Goal: Find specific page/section: Find specific page/section

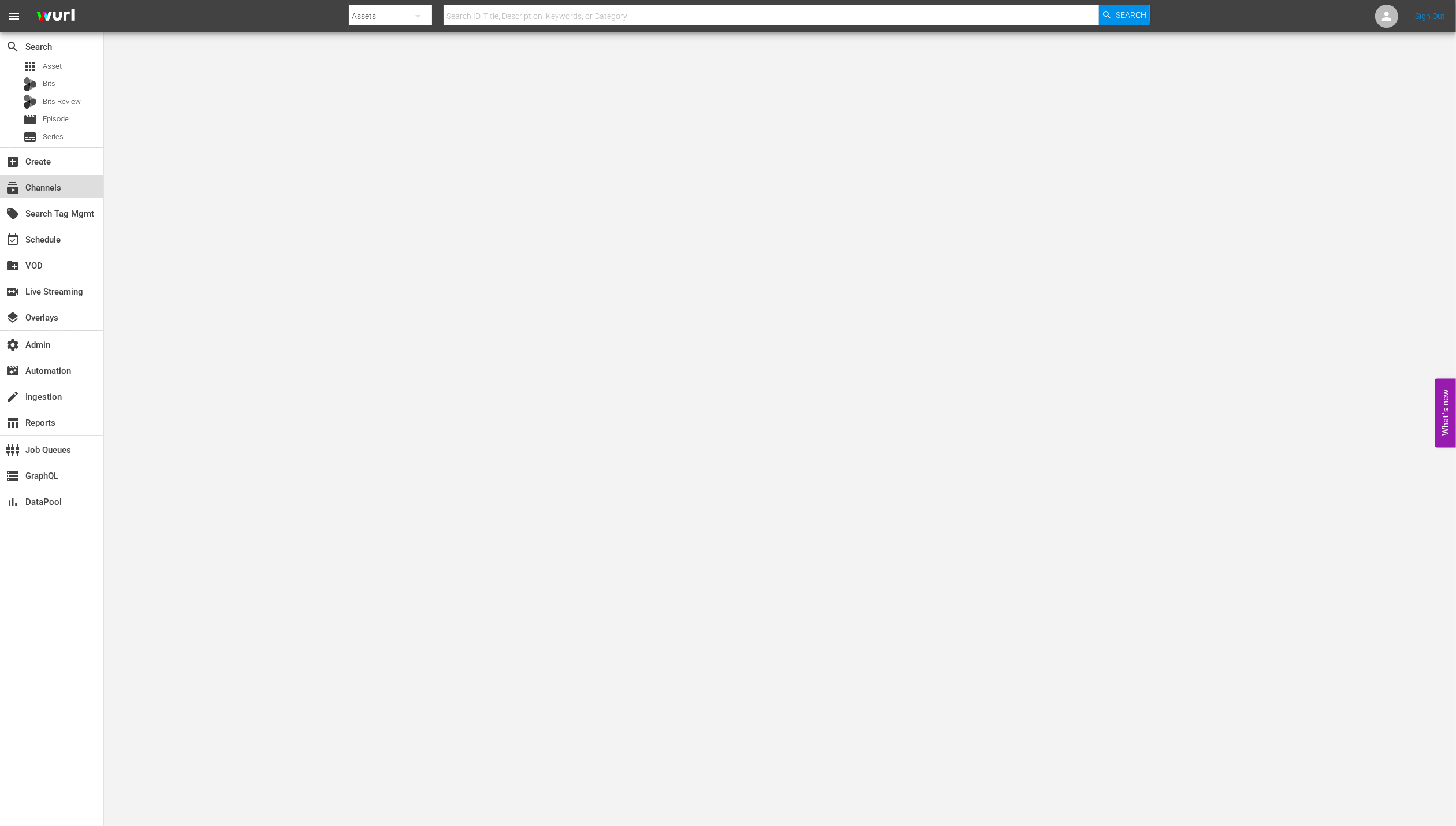
click at [67, 191] on div "subscriptions Channels" at bounding box center [52, 187] width 104 height 23
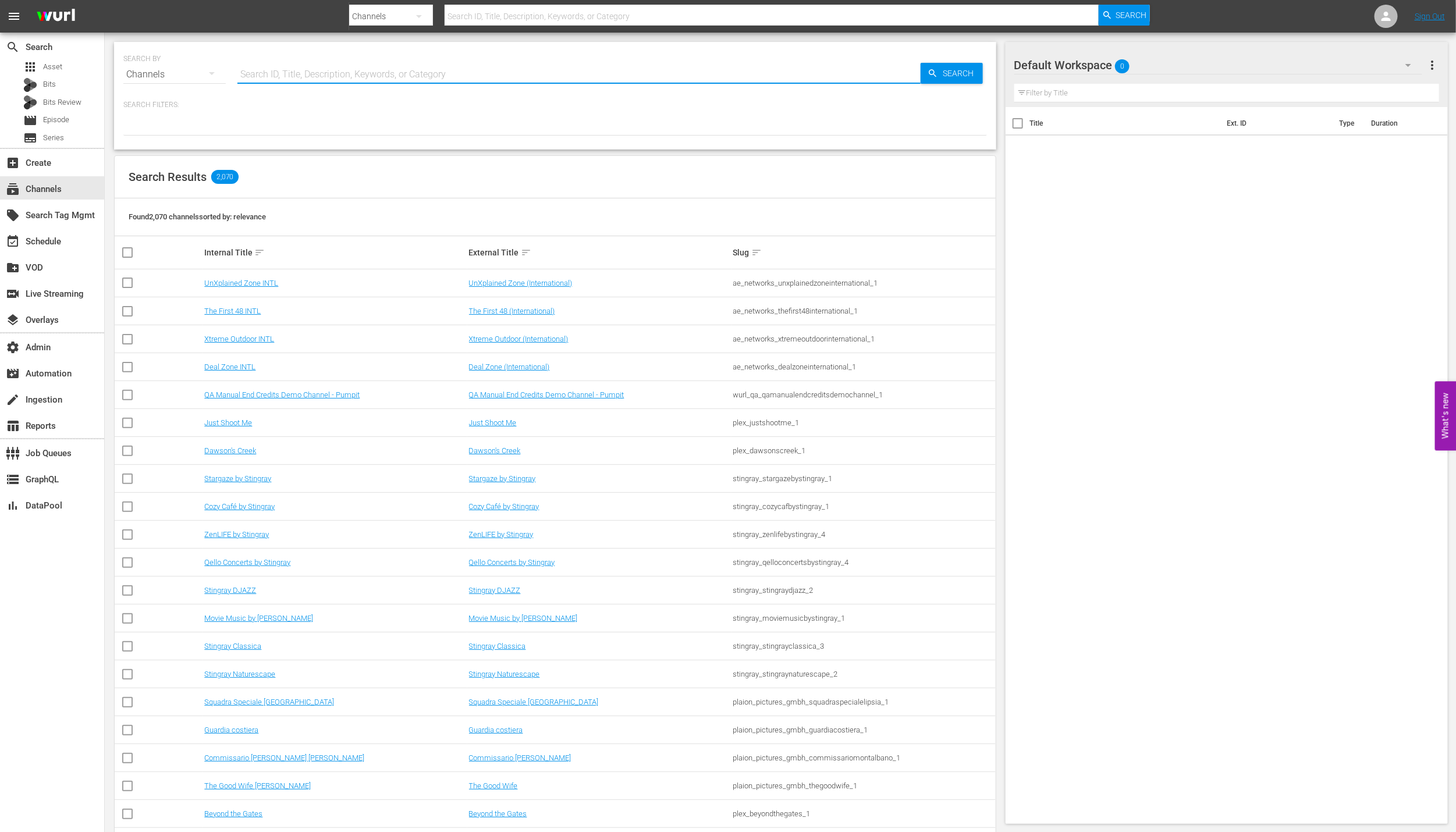
click at [269, 73] on input "text" at bounding box center [579, 74] width 683 height 28
type input "wpt"
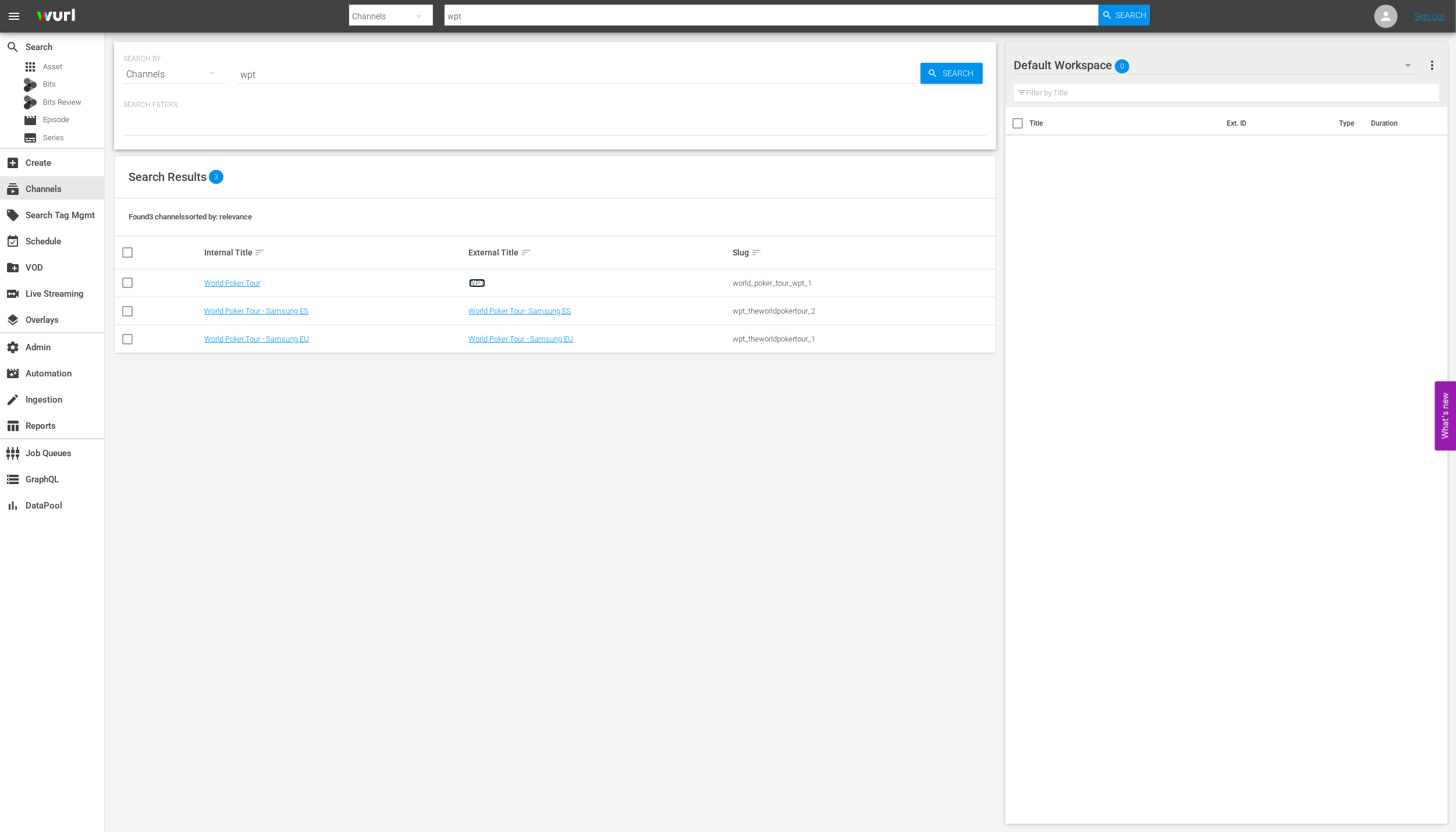
click at [470, 279] on link "WPT" at bounding box center [476, 283] width 16 height 8
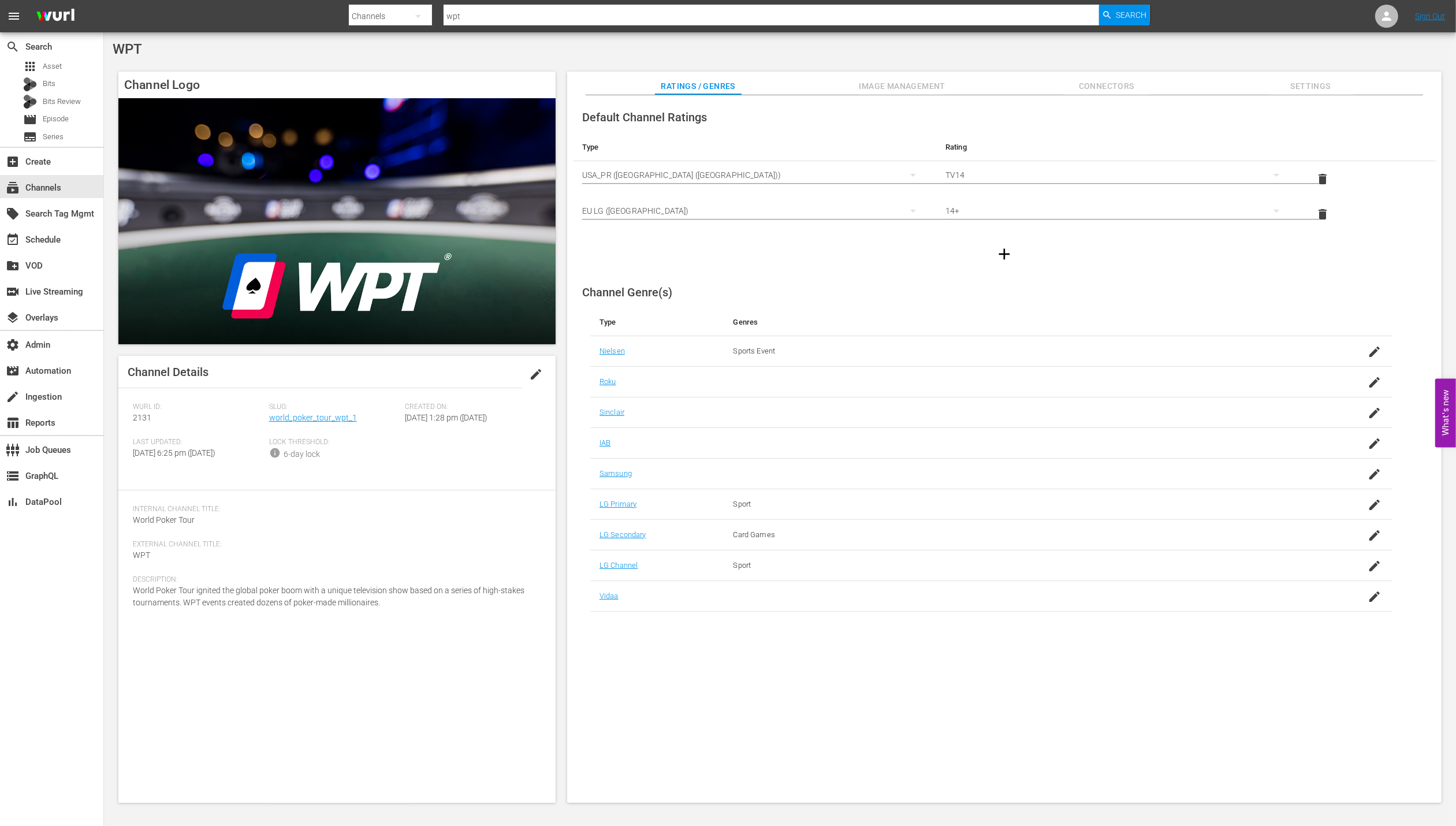
click at [879, 80] on span "Image Management" at bounding box center [902, 86] width 87 height 14
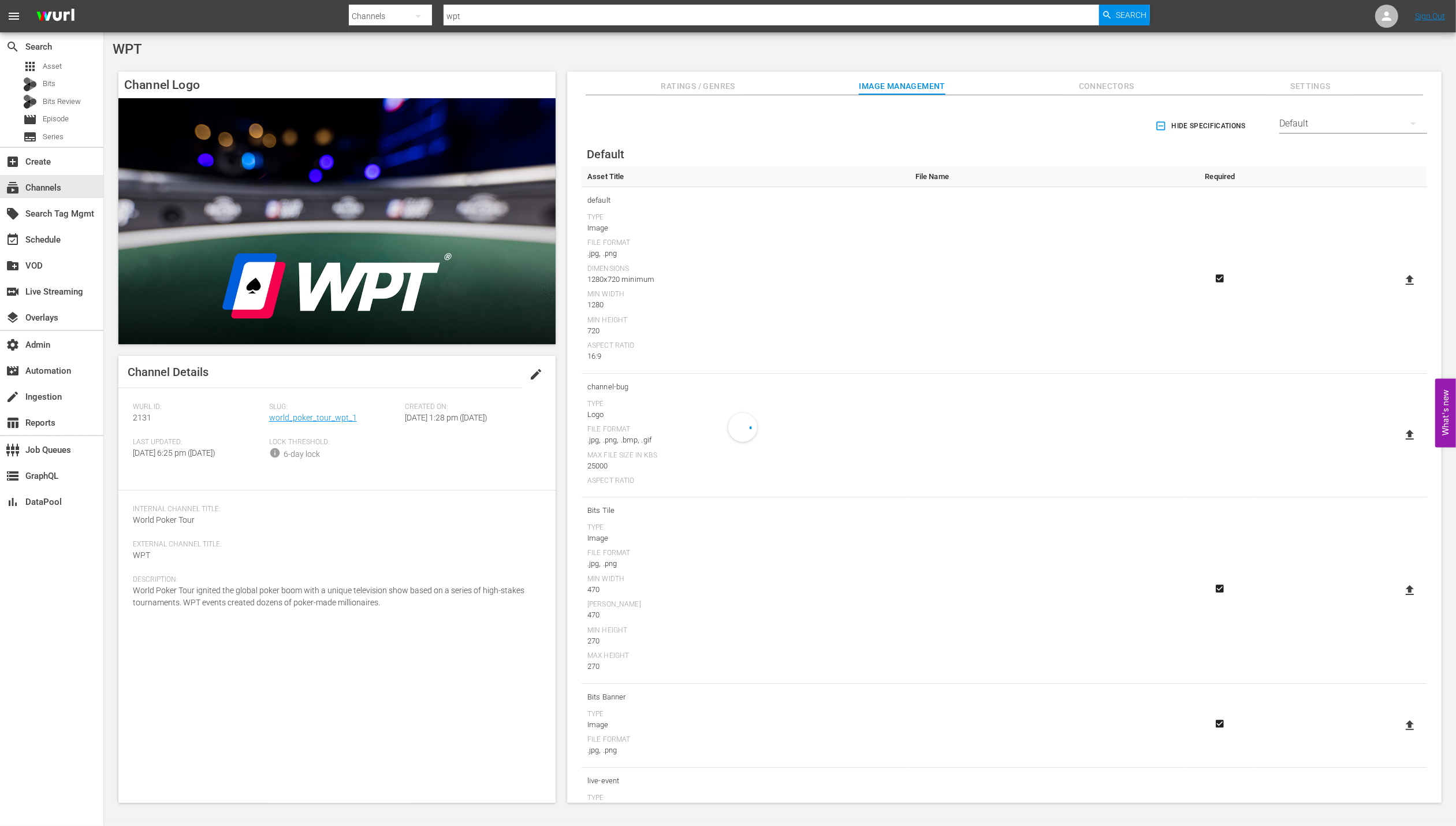
click at [1105, 80] on span "Connectors" at bounding box center [1107, 86] width 87 height 14
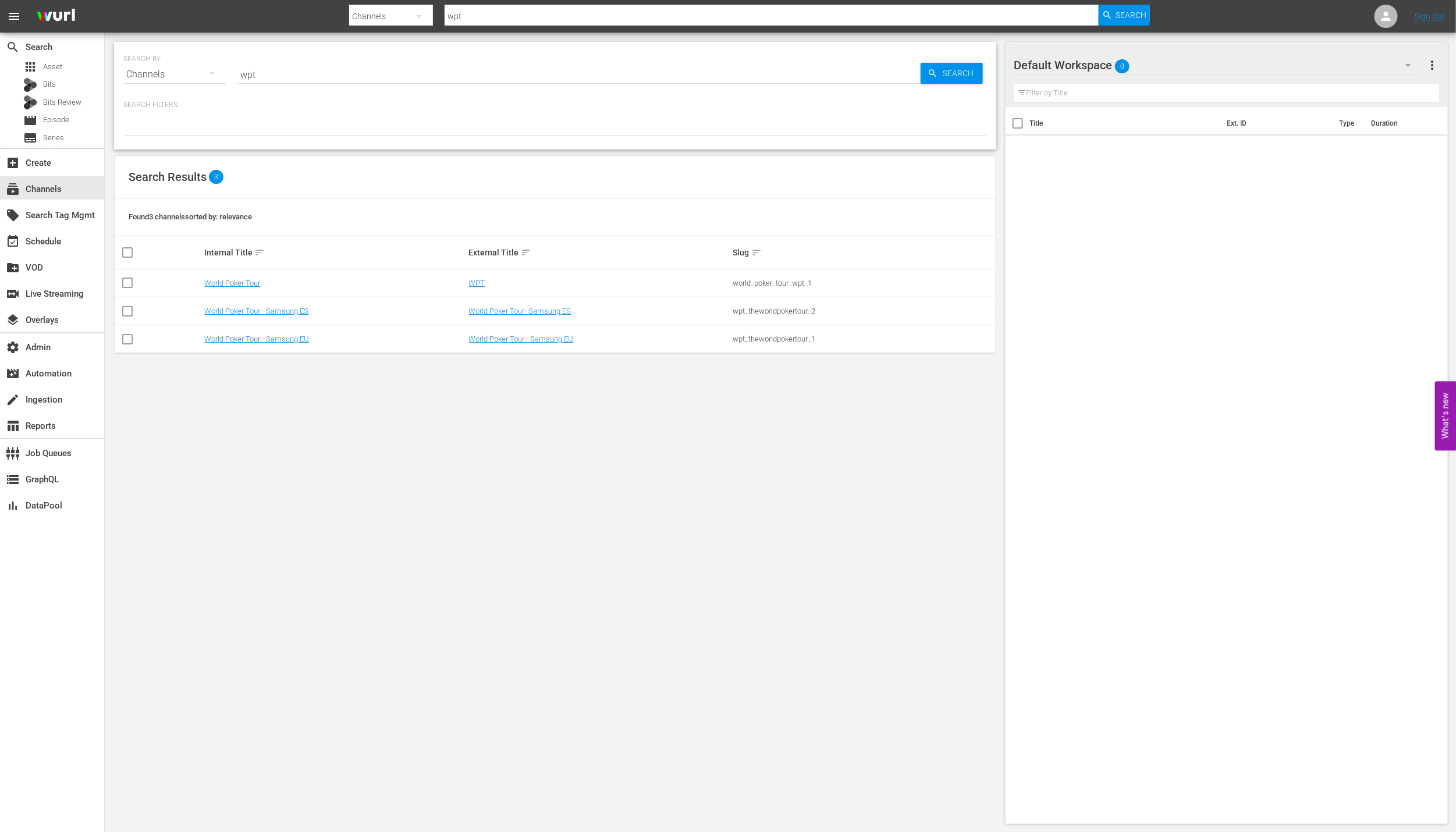
click at [772, 281] on div "world_poker_tour_wpt_1" at bounding box center [863, 283] width 261 height 8
copy tbody "world_poker_tour_wpt_1"
